Goal: Transaction & Acquisition: Subscribe to service/newsletter

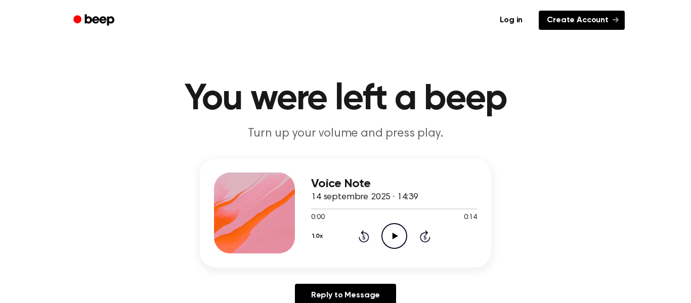
click at [558, 24] on link "Create Account" at bounding box center [582, 20] width 86 height 19
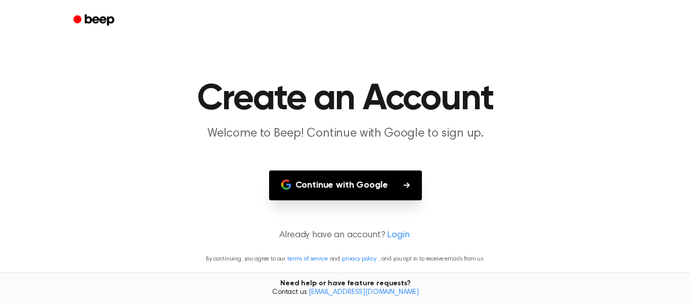
click at [389, 185] on button "Continue with Google" at bounding box center [345, 186] width 153 height 30
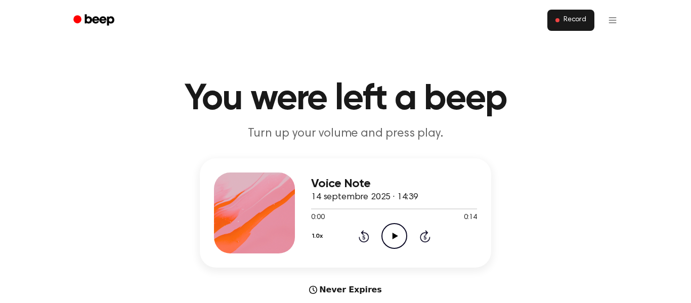
click at [576, 23] on span "Record" at bounding box center [575, 20] width 23 height 9
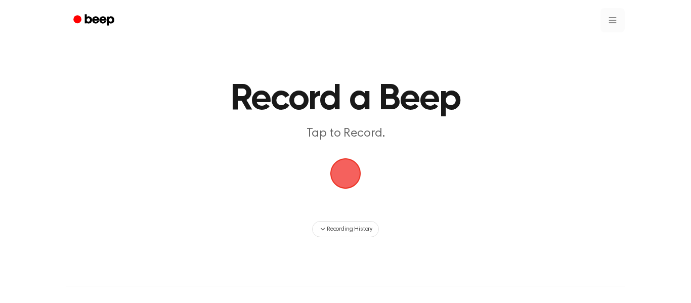
click at [617, 24] on html "Record a Beep Tap to Record. Recording History ⚠️ We are experiencing issues wi…" at bounding box center [345, 239] width 691 height 478
click at [602, 39] on link "Recording History" at bounding box center [592, 45] width 63 height 17
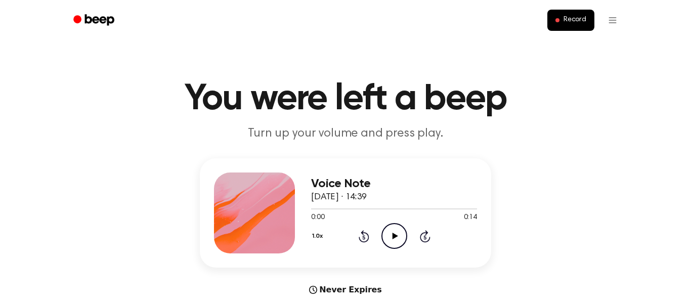
click at [397, 234] on icon "Play Audio" at bounding box center [395, 236] width 26 height 26
click at [395, 234] on icon "Play Audio" at bounding box center [395, 236] width 26 height 26
click at [396, 238] on icon "Play Audio" at bounding box center [395, 236] width 26 height 26
